Goal: Task Accomplishment & Management: Manage account settings

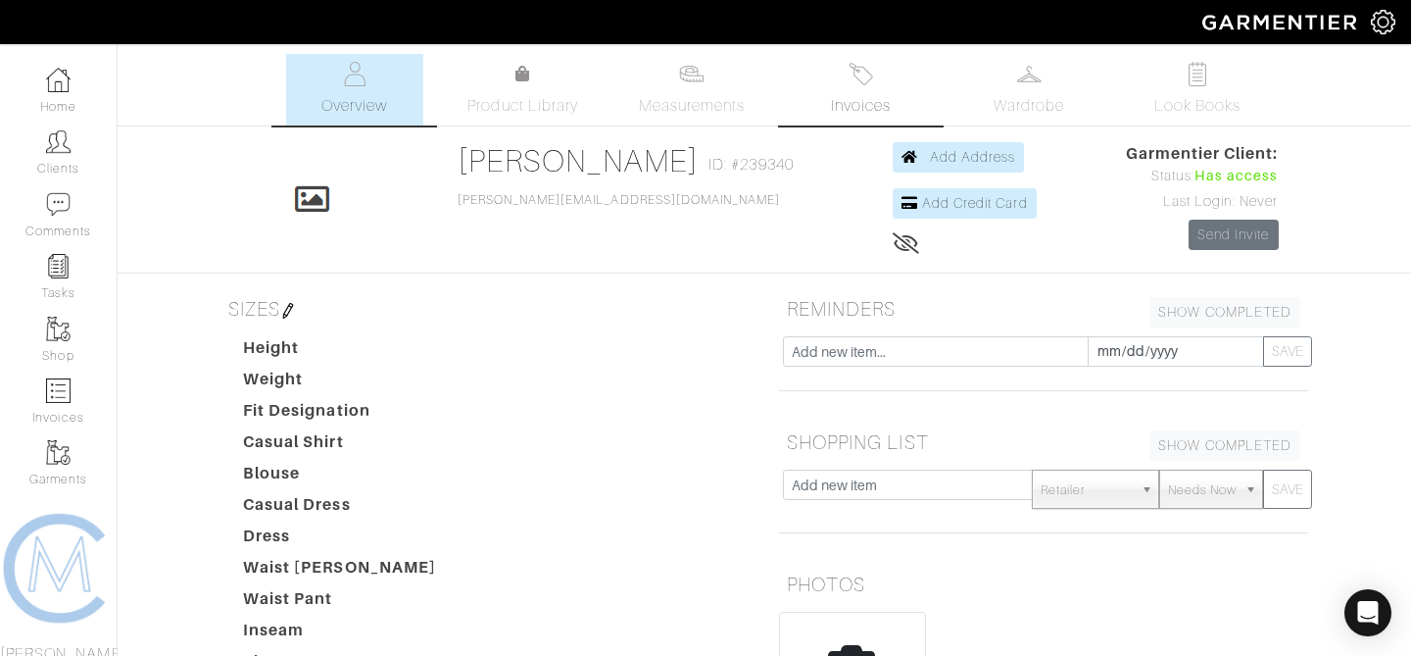
click at [901, 91] on link "Invoices" at bounding box center [860, 90] width 137 height 72
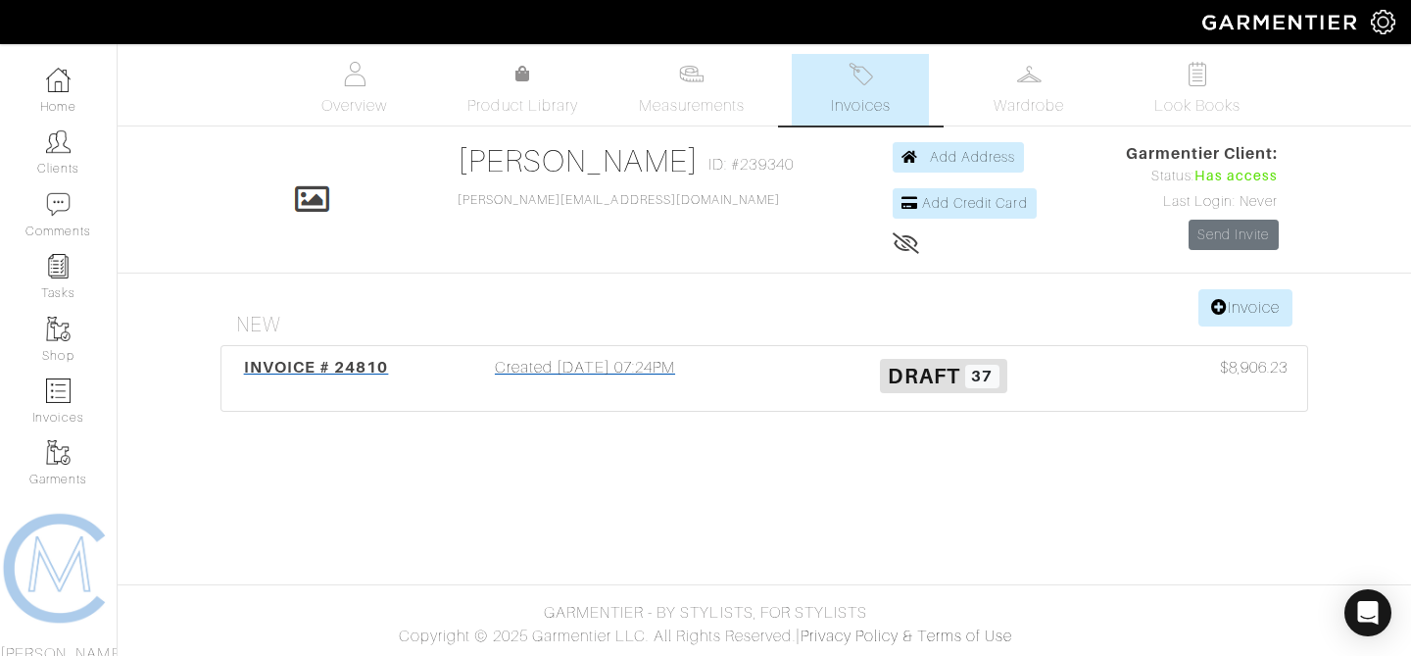
click at [805, 366] on h3 "Draft 37" at bounding box center [943, 374] width 329 height 37
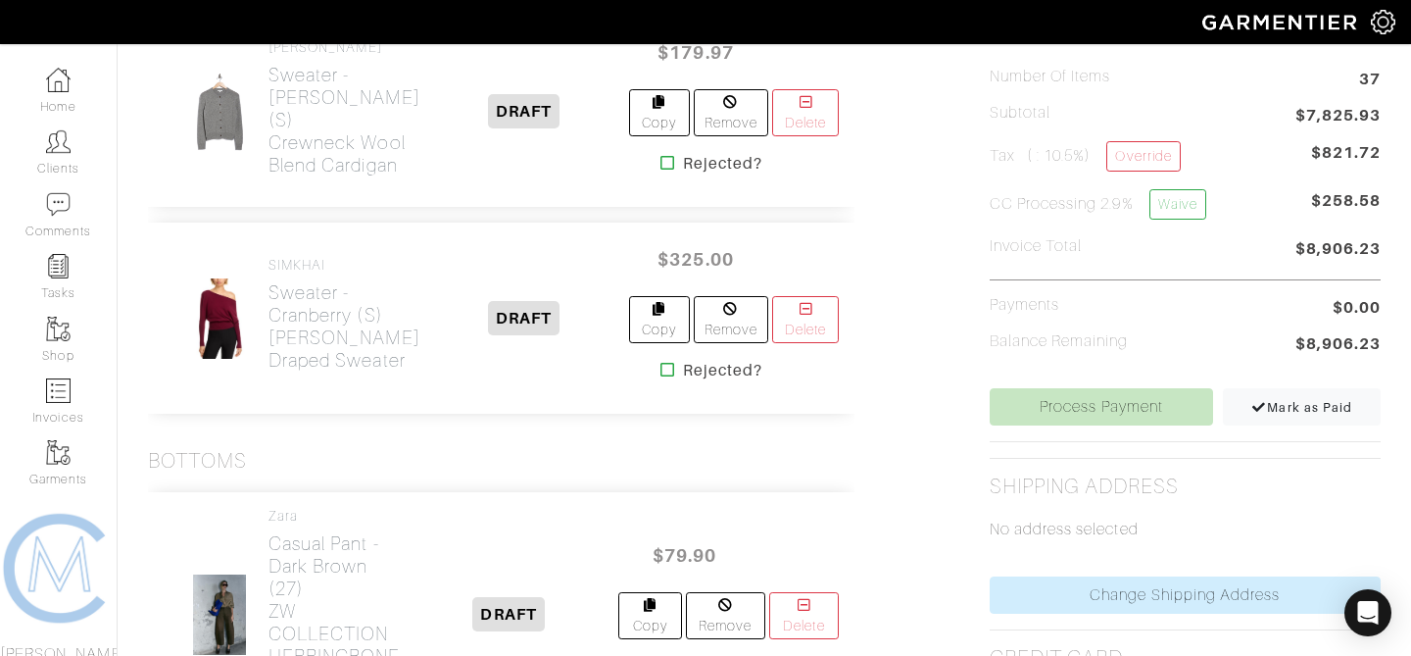
scroll to position [394, 0]
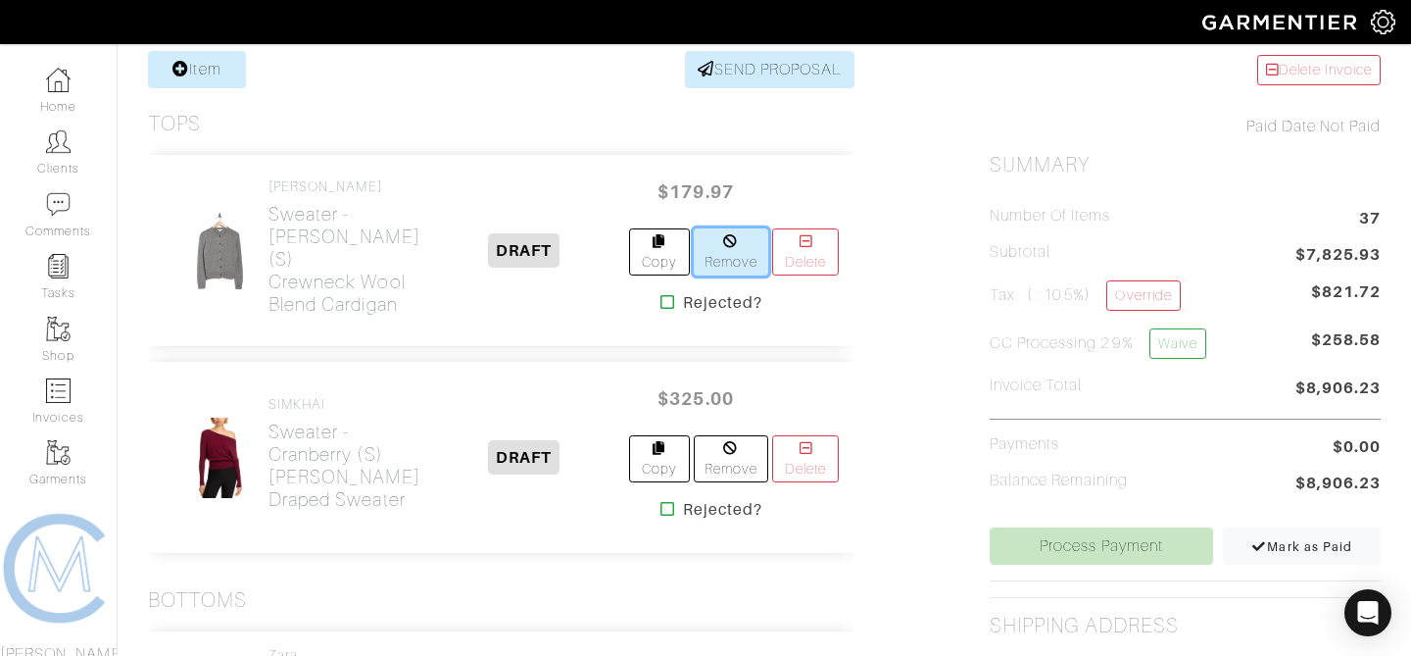
click at [740, 251] on link "Remove" at bounding box center [731, 251] width 75 height 47
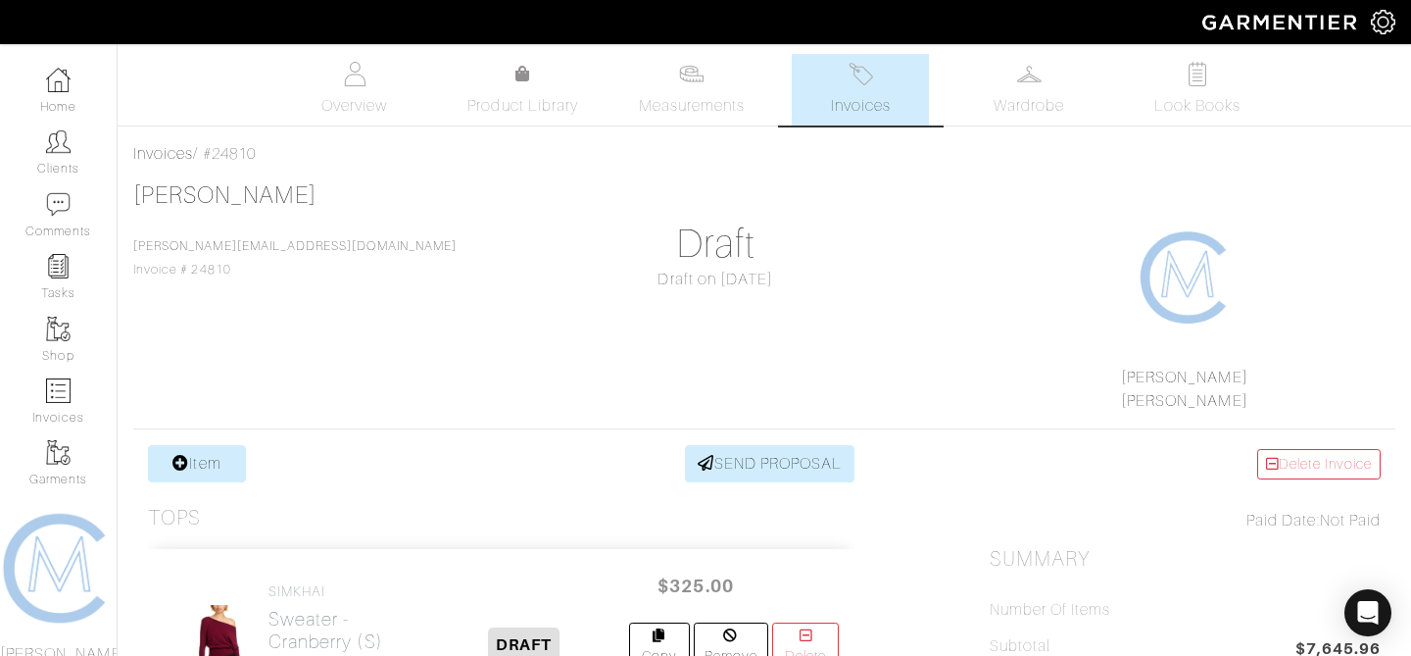
click at [867, 104] on span "Invoices" at bounding box center [861, 106] width 60 height 24
